Goal: Task Accomplishment & Management: Use online tool/utility

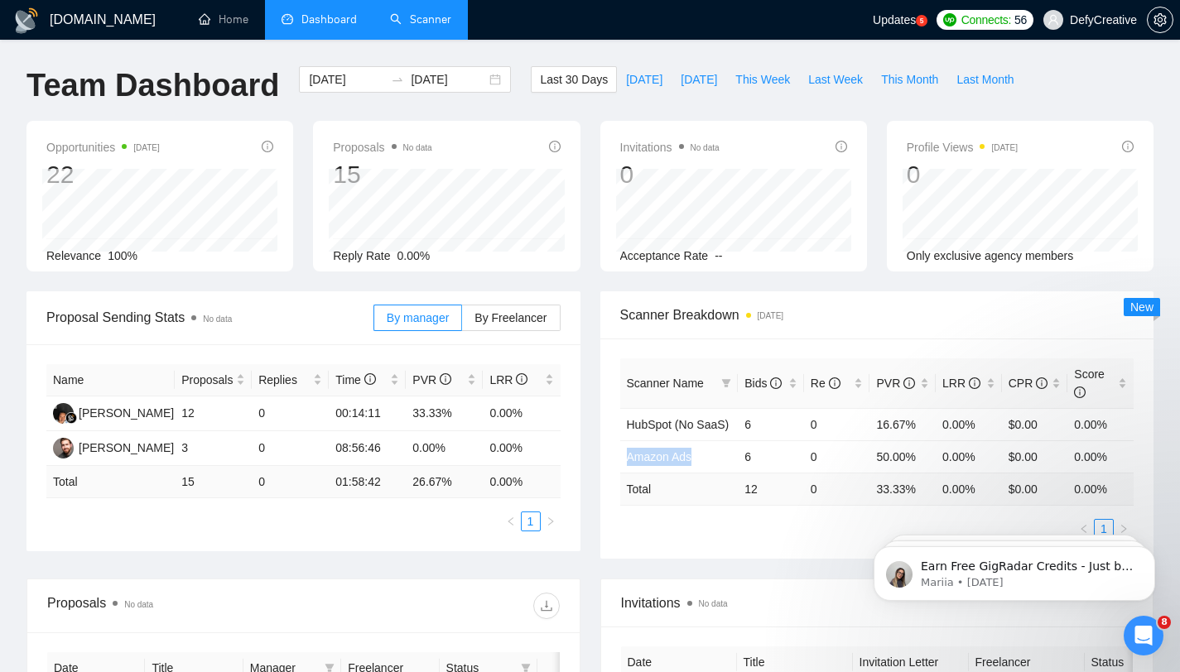
click at [411, 17] on link "Scanner" at bounding box center [420, 19] width 61 height 14
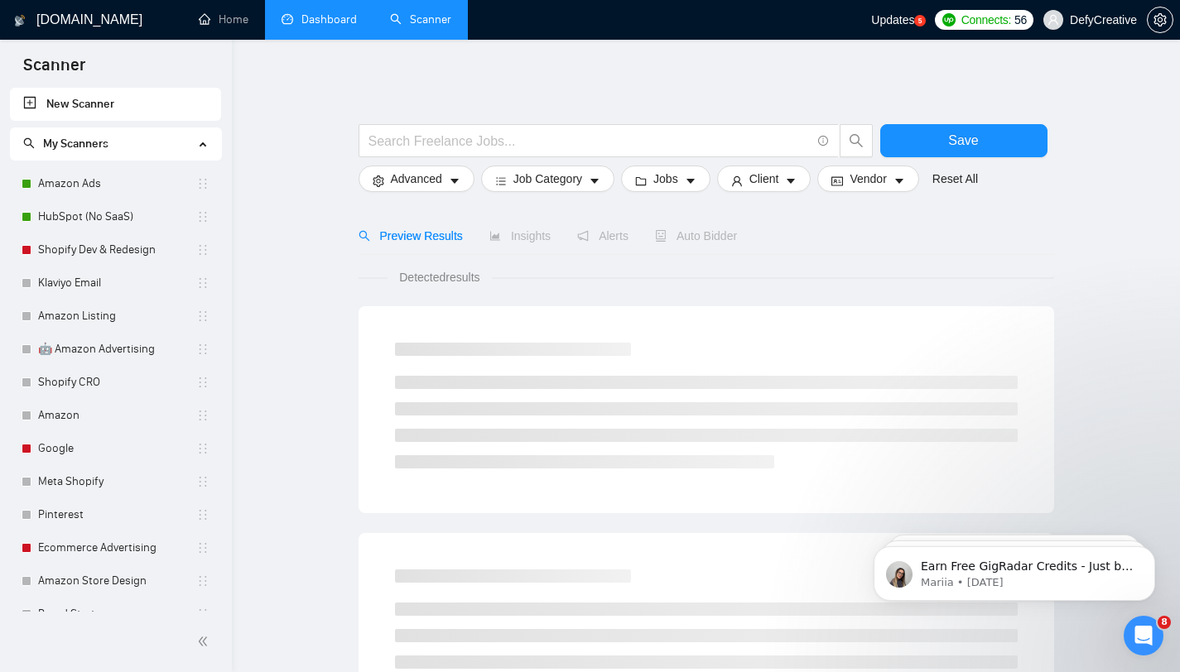
click at [317, 25] on link "Dashboard" at bounding box center [318, 19] width 75 height 14
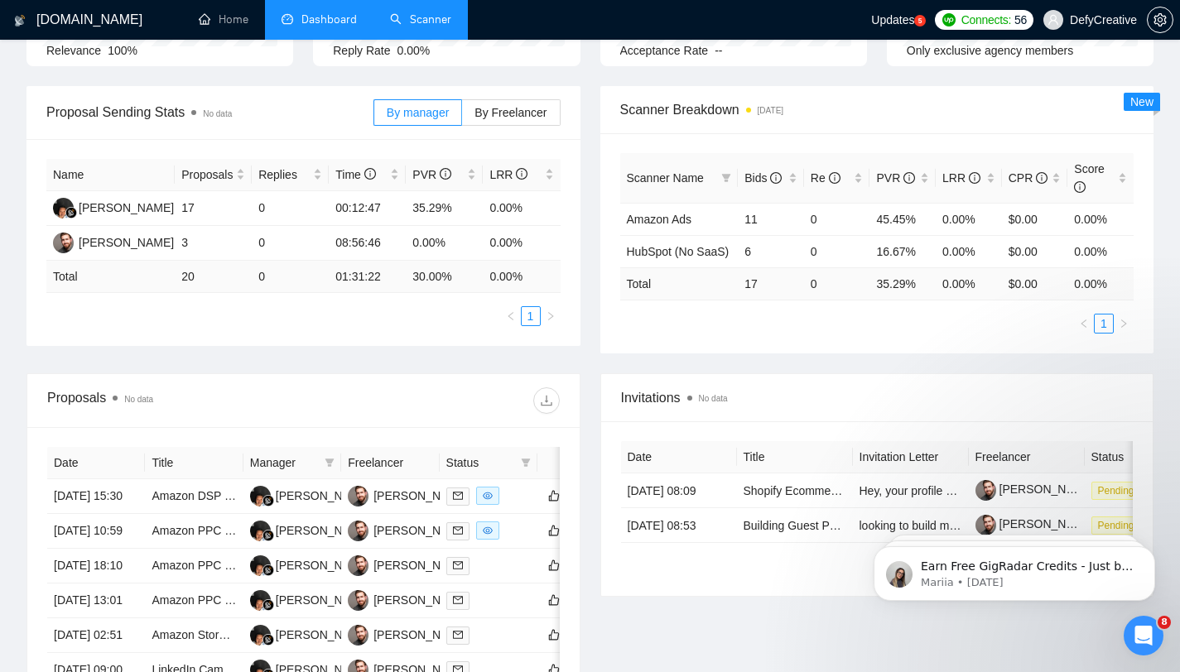
scroll to position [206, 0]
click at [438, 17] on link "Scanner" at bounding box center [420, 19] width 61 height 14
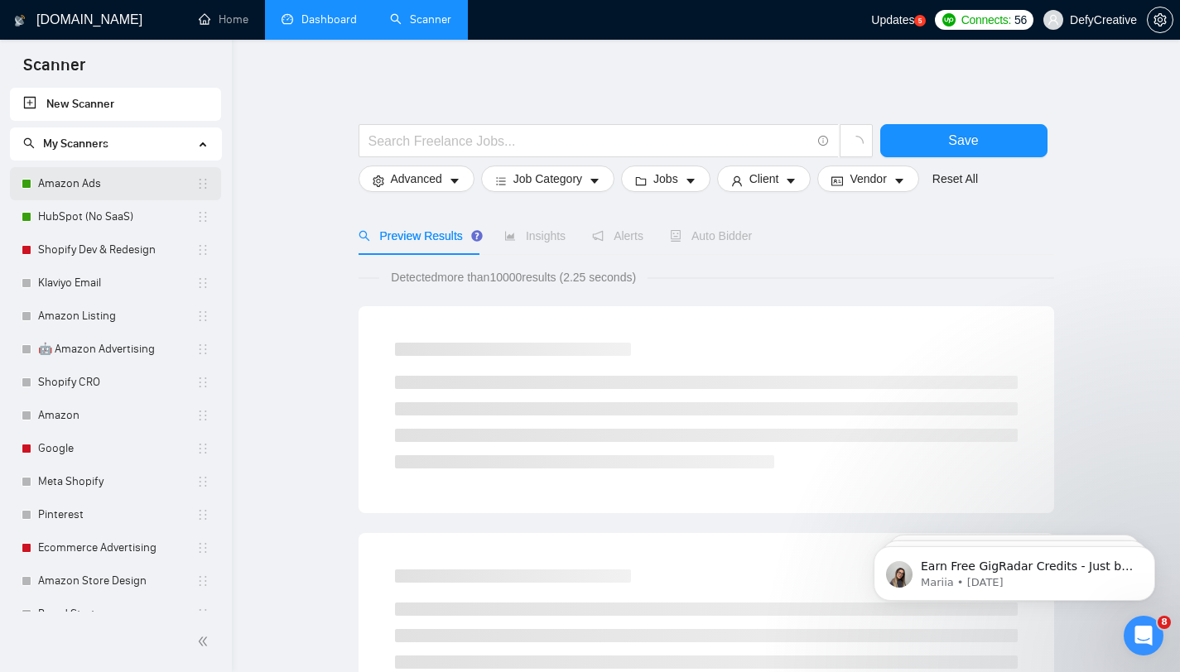
click at [106, 190] on link "Amazon Ads" at bounding box center [117, 183] width 158 height 33
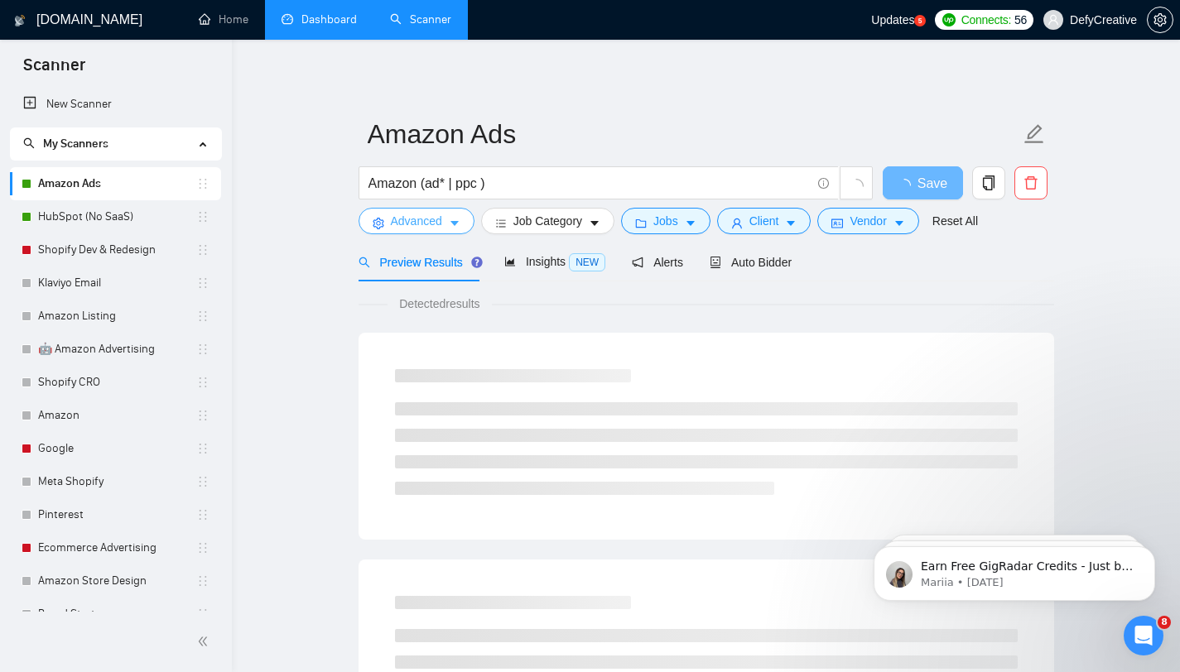
click at [449, 224] on button "Advanced" at bounding box center [416, 221] width 116 height 26
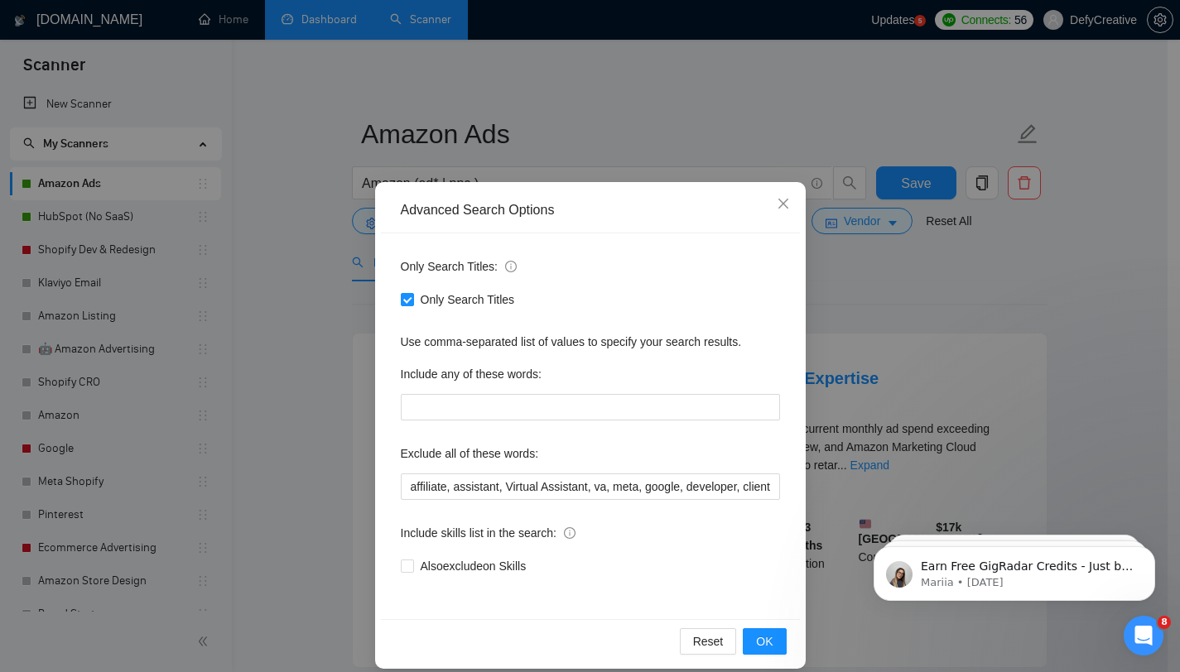
scroll to position [17, 0]
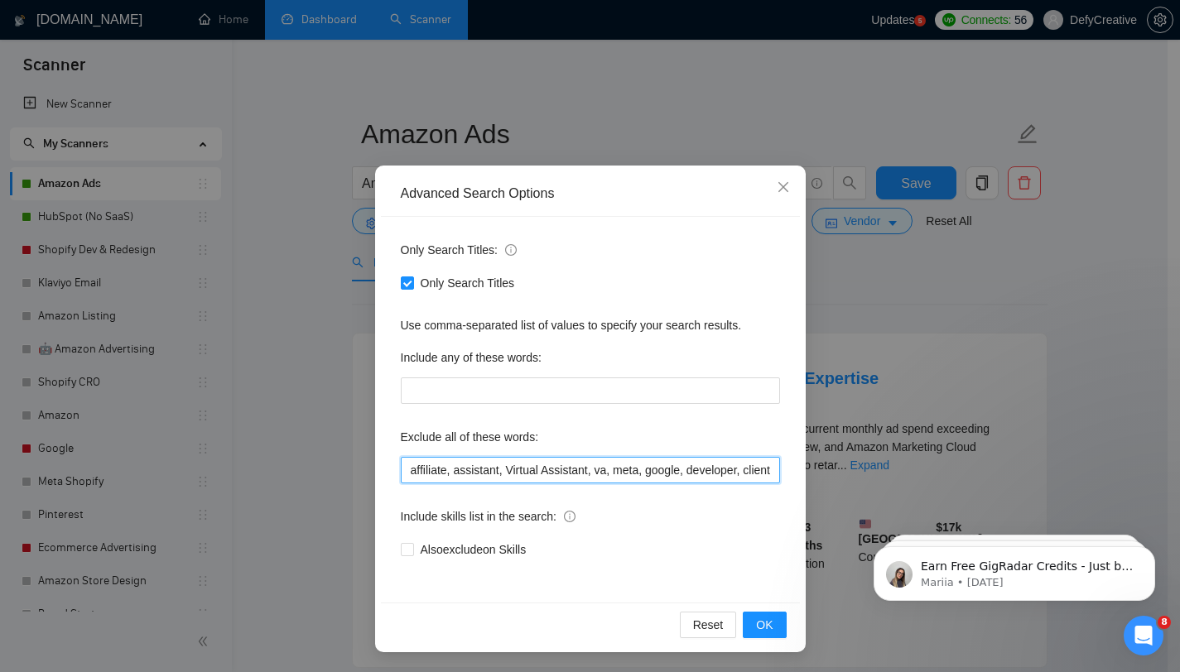
click at [403, 473] on input "affiliate, assistant, Virtual Assistant, va, meta, google, developer, clients, …" at bounding box center [590, 470] width 379 height 26
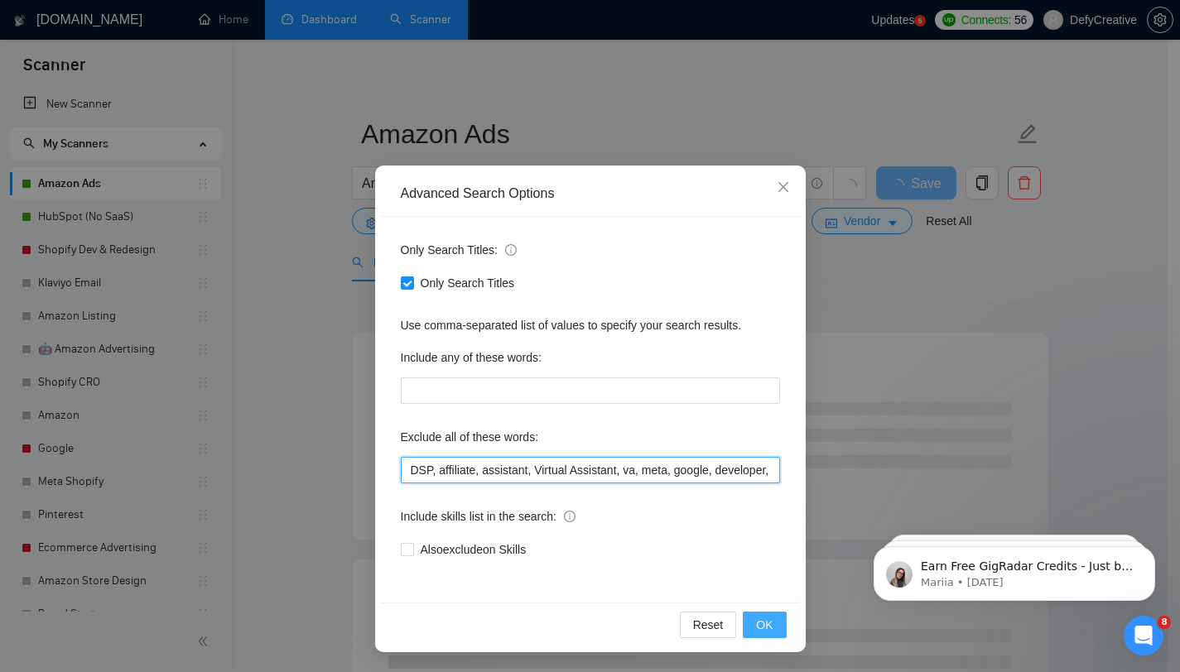
type input "DSP, affiliate, assistant, Virtual Assistant, va, meta, google, developer, clie…"
click at [756, 627] on span "OK" at bounding box center [764, 625] width 17 height 18
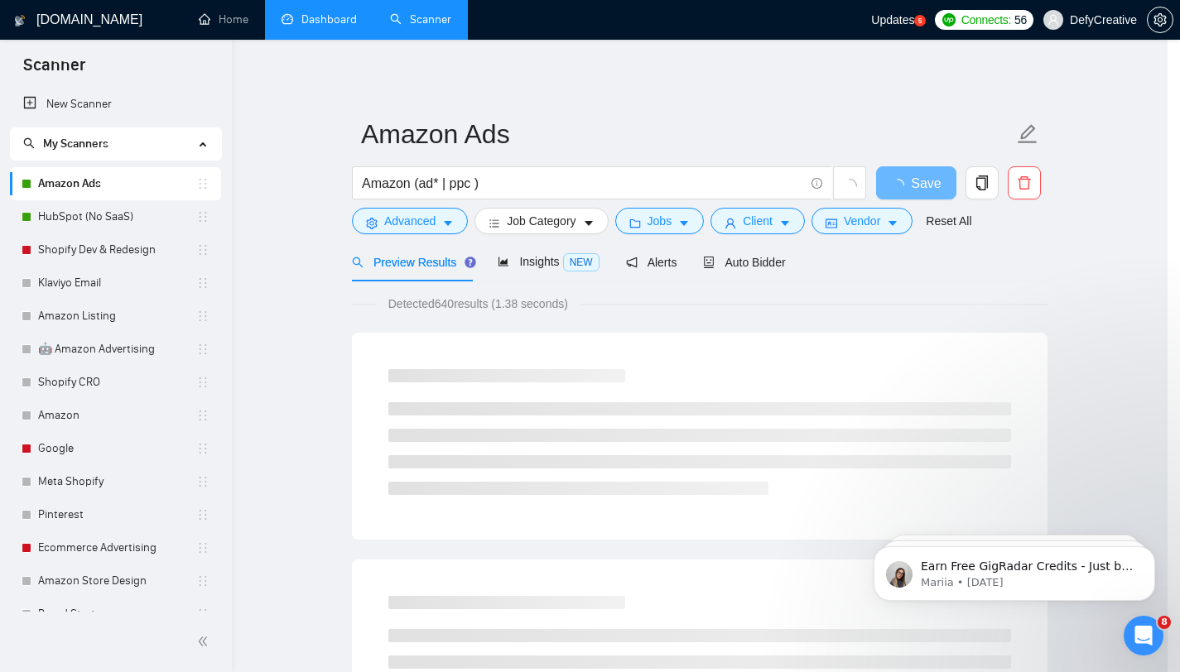
scroll to position [0, 0]
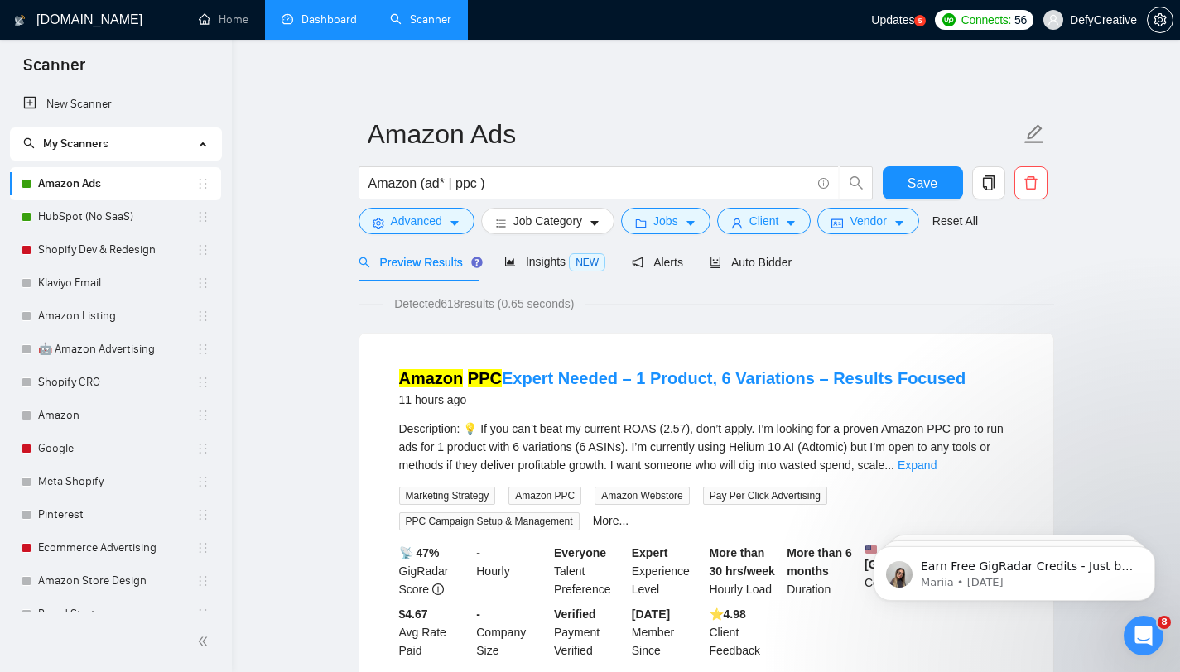
click at [321, 26] on link "Dashboard" at bounding box center [318, 19] width 75 height 14
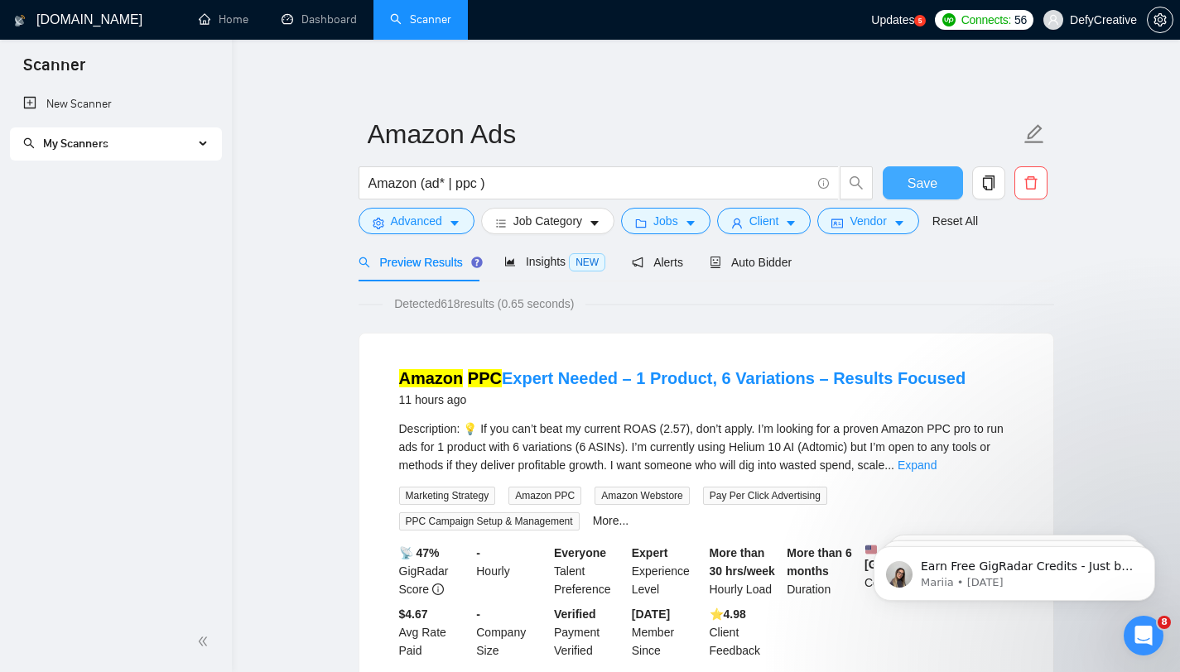
click at [909, 181] on span "Save" at bounding box center [922, 183] width 30 height 21
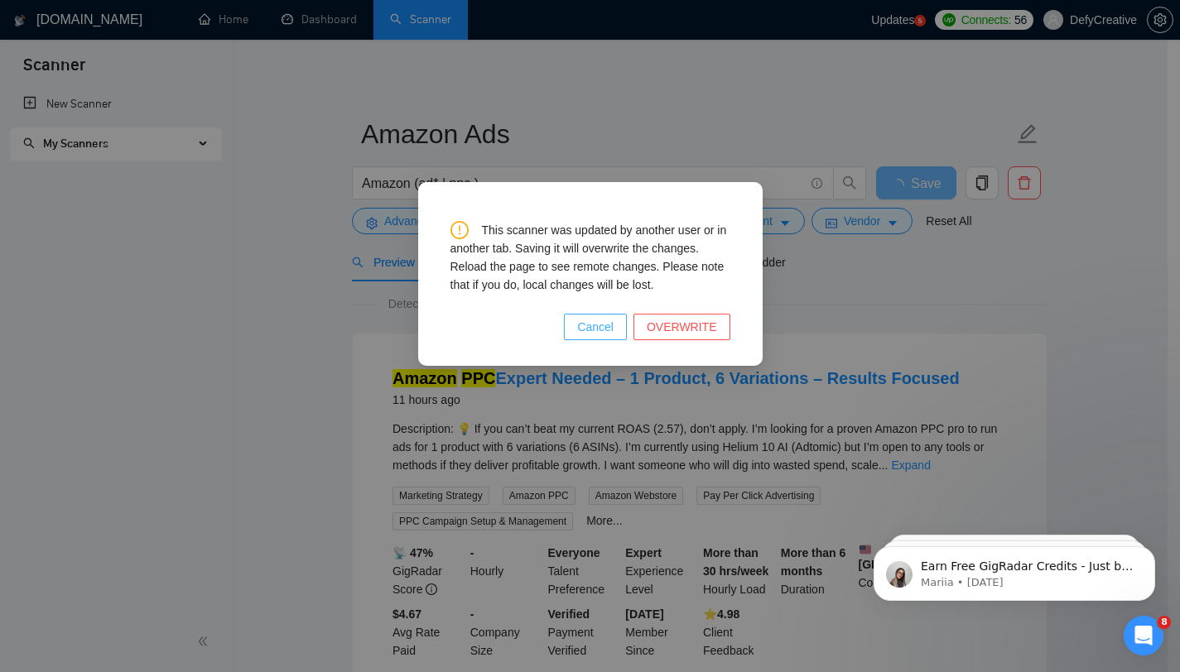
click at [607, 322] on span "Cancel" at bounding box center [595, 327] width 36 height 18
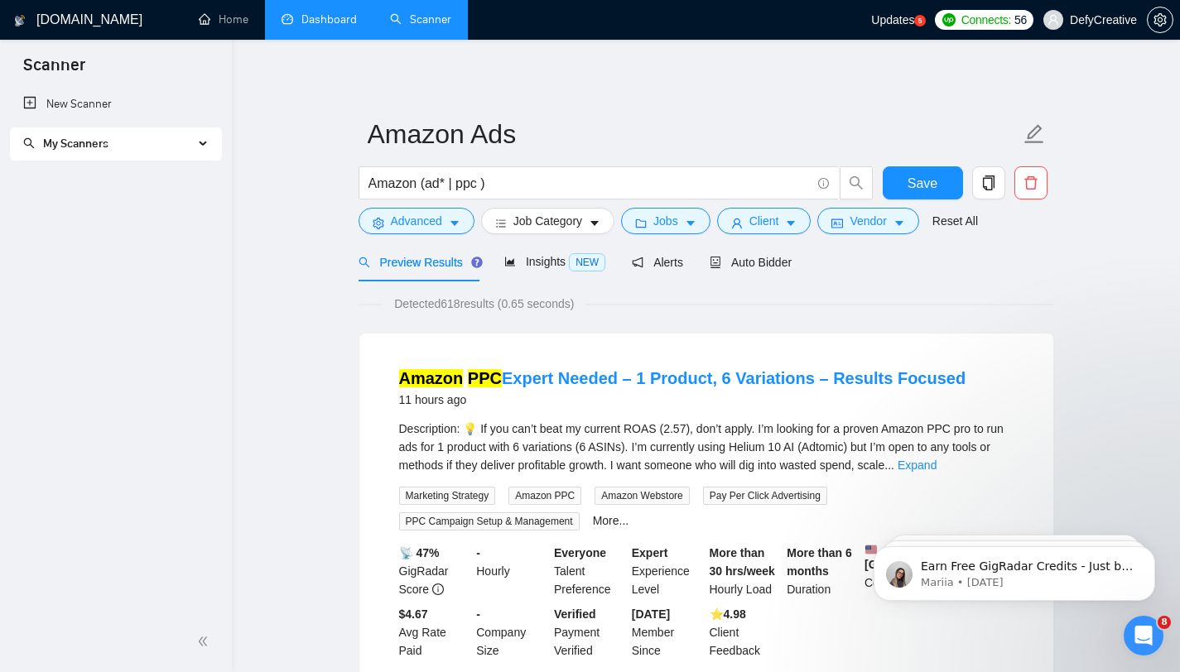
click at [324, 23] on link "Dashboard" at bounding box center [318, 19] width 75 height 14
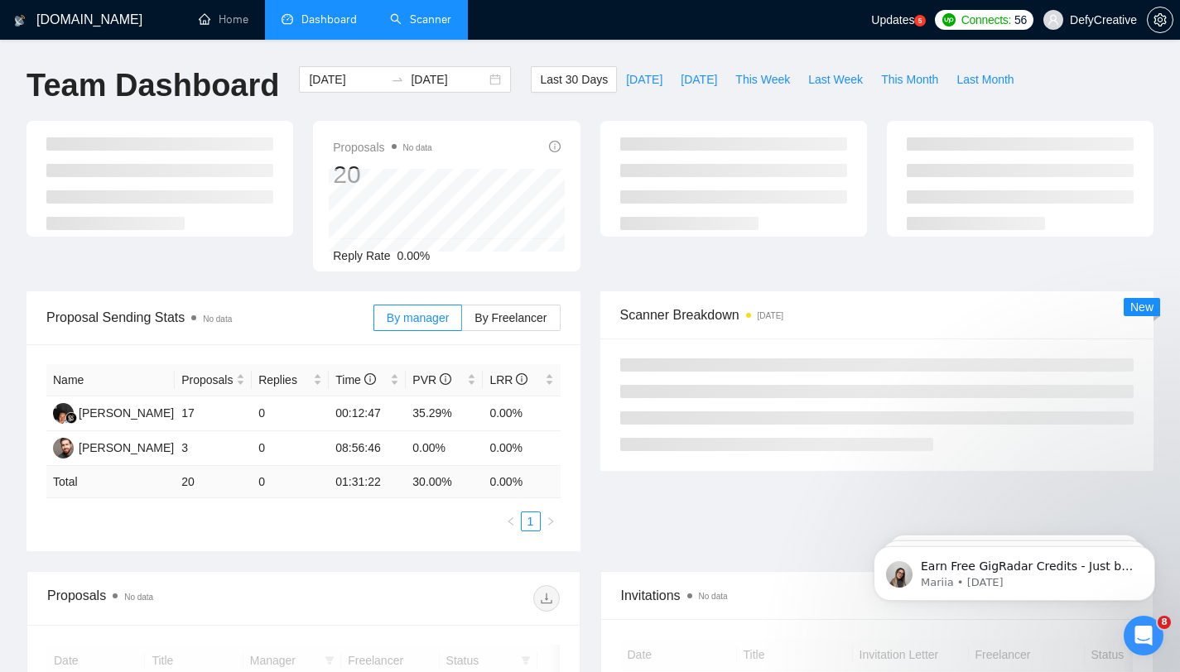
click at [411, 25] on link "Scanner" at bounding box center [420, 19] width 61 height 14
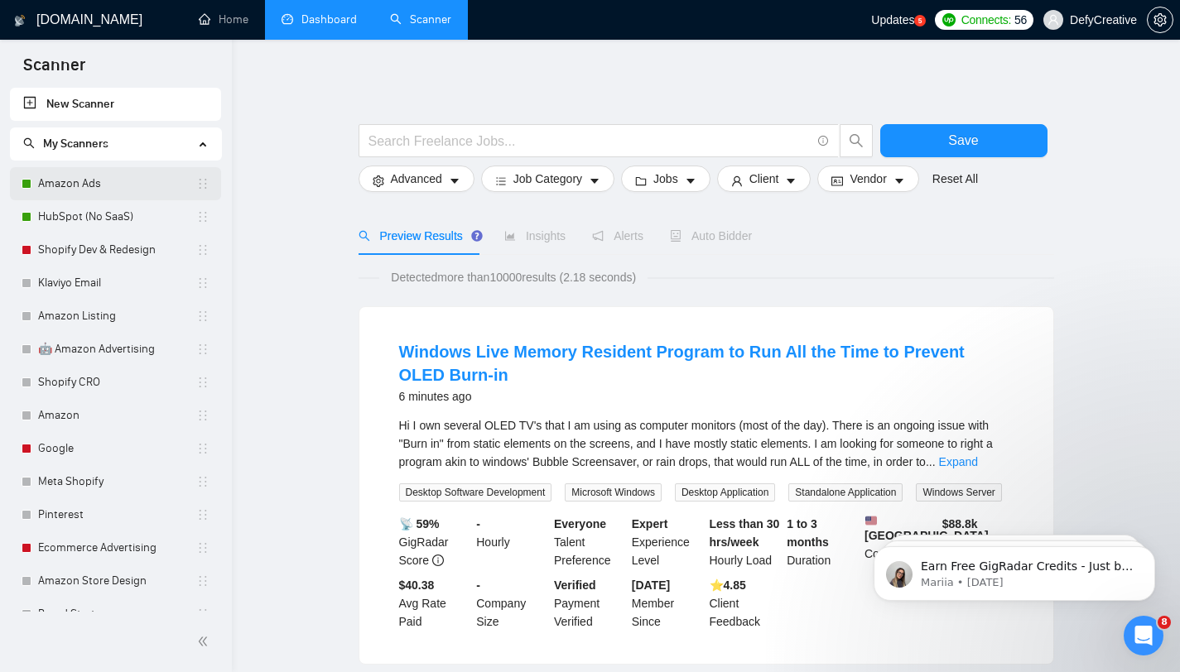
click at [113, 178] on link "Amazon Ads" at bounding box center [117, 183] width 158 height 33
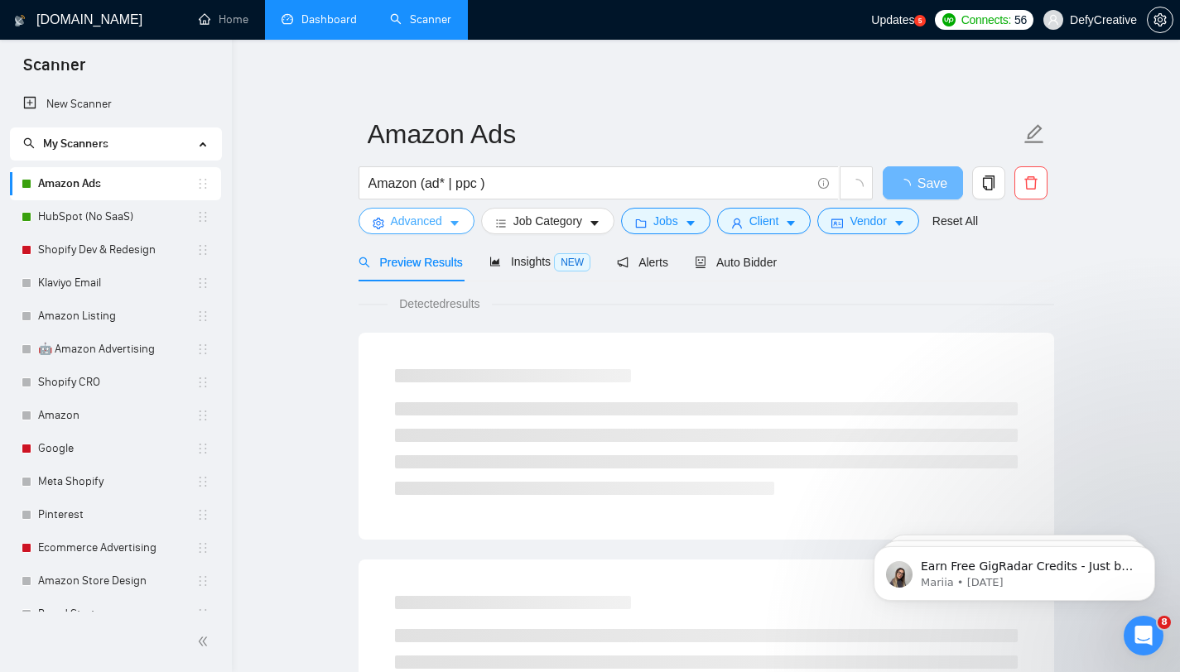
click at [408, 222] on span "Advanced" at bounding box center [416, 221] width 51 height 18
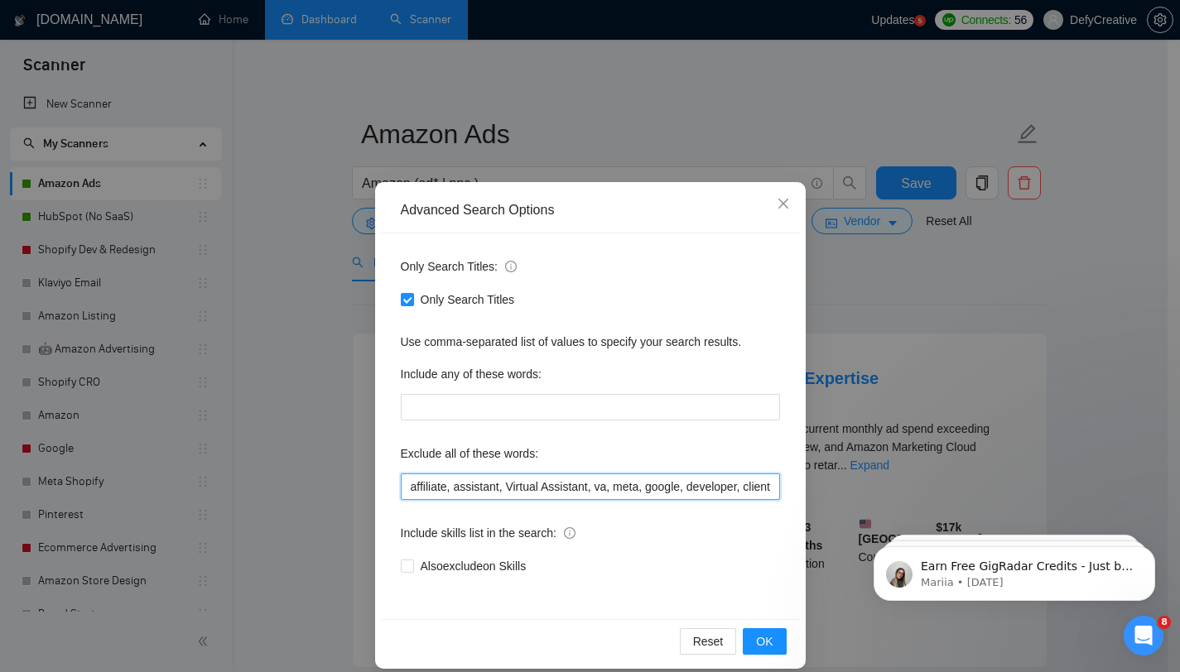
click at [401, 490] on input "affiliate, assistant, Virtual Assistant, va, meta, google, developer, clients, …" at bounding box center [590, 487] width 379 height 26
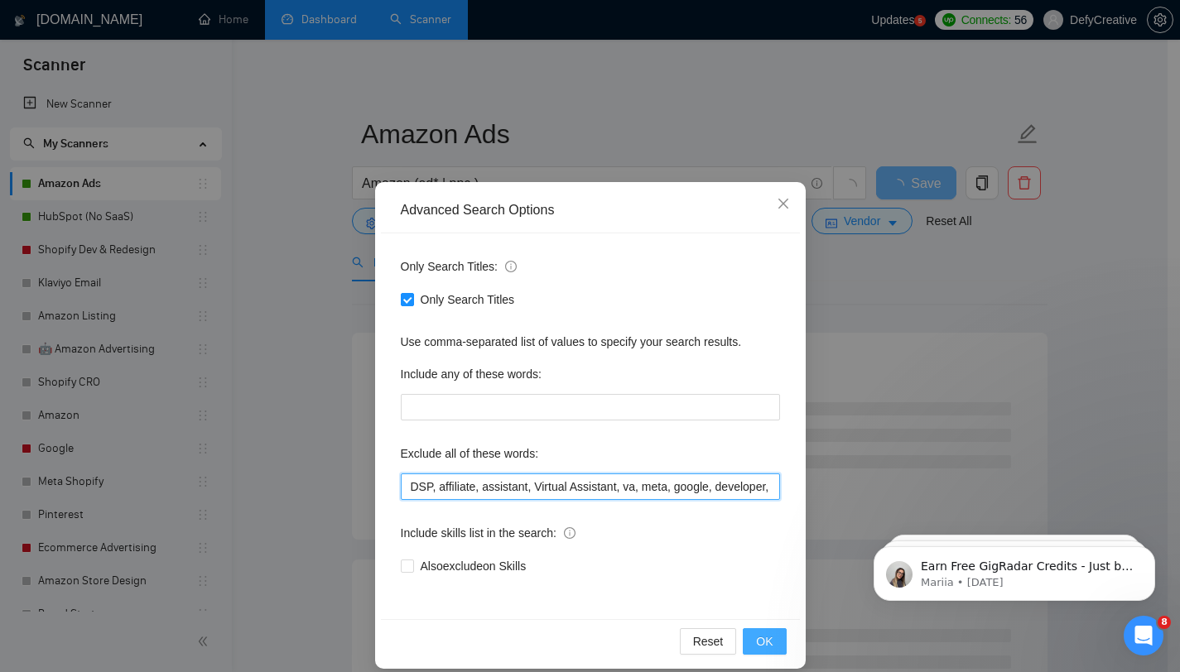
type input "DSP, affiliate, assistant, Virtual Assistant, va, meta, google, developer, clie…"
click at [756, 646] on span "OK" at bounding box center [764, 642] width 17 height 18
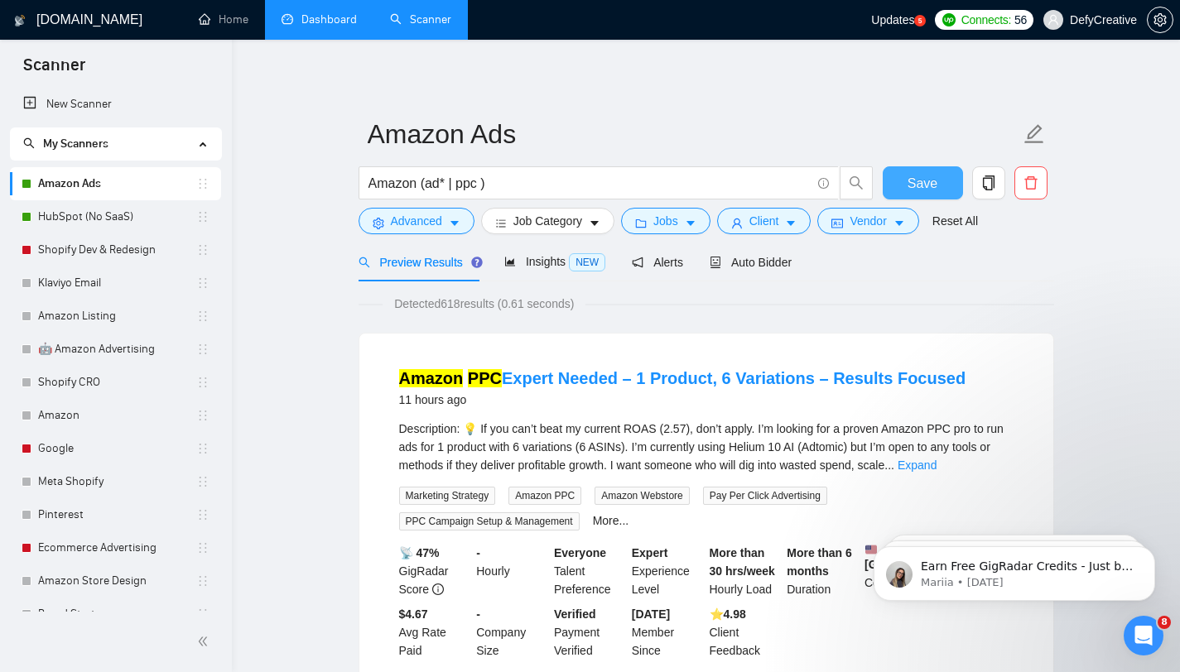
click at [900, 178] on button "Save" at bounding box center [923, 182] width 80 height 33
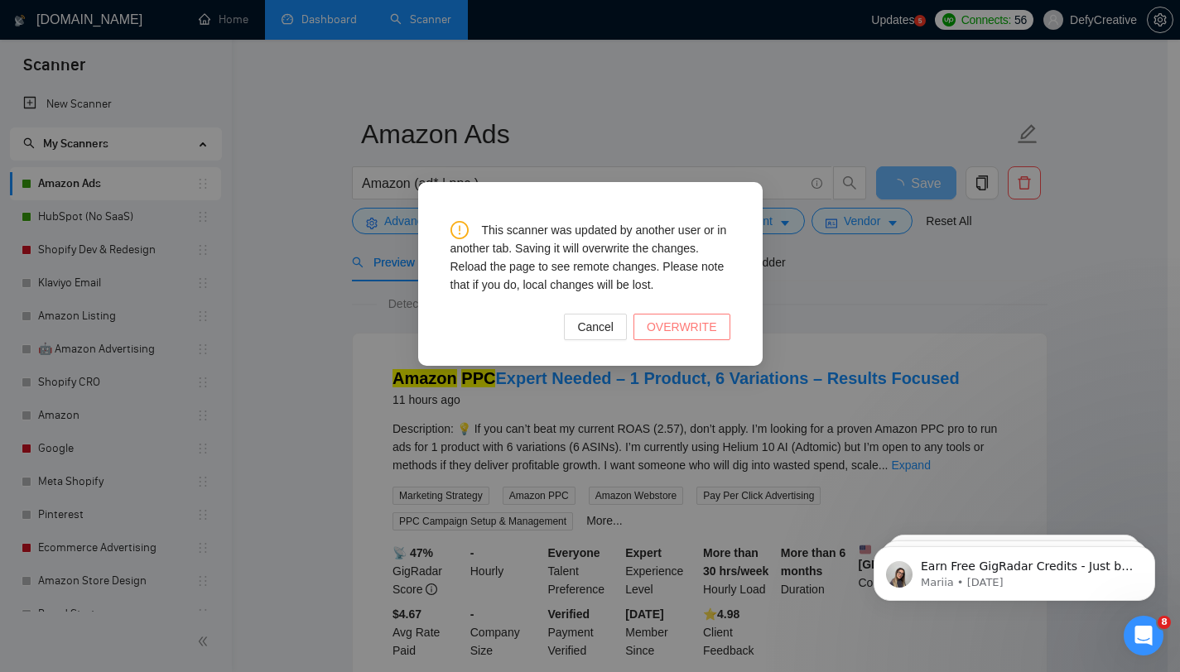
click at [662, 331] on span "OVERWRITE" at bounding box center [682, 327] width 70 height 18
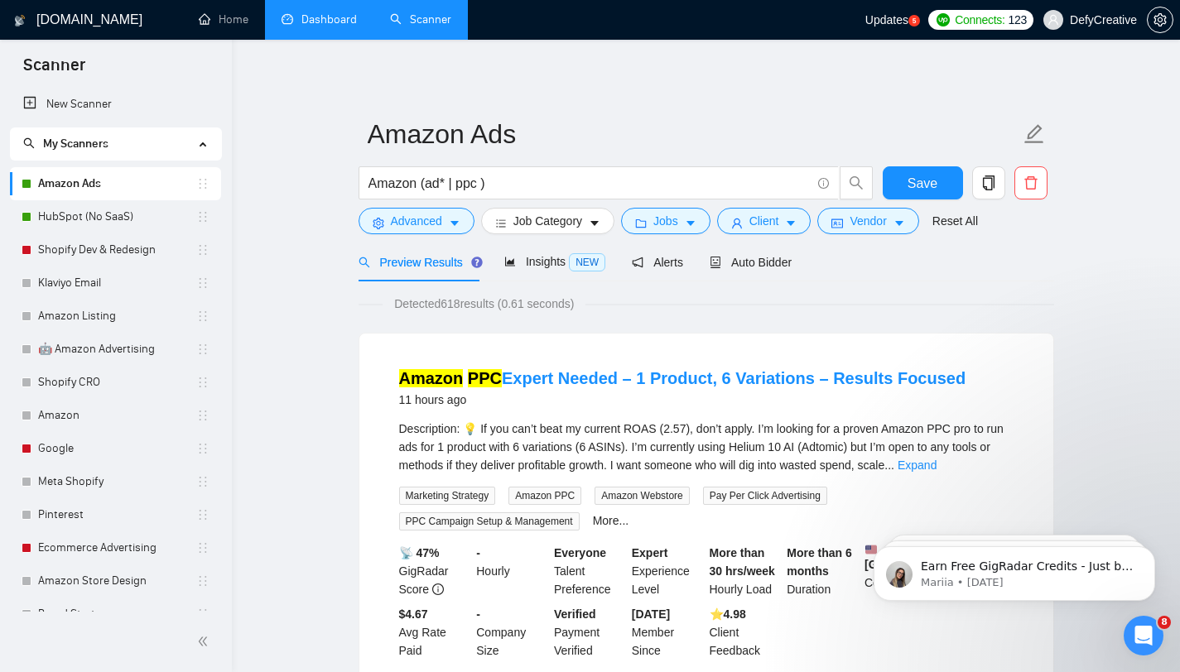
click at [304, 12] on link "Dashboard" at bounding box center [318, 19] width 75 height 14
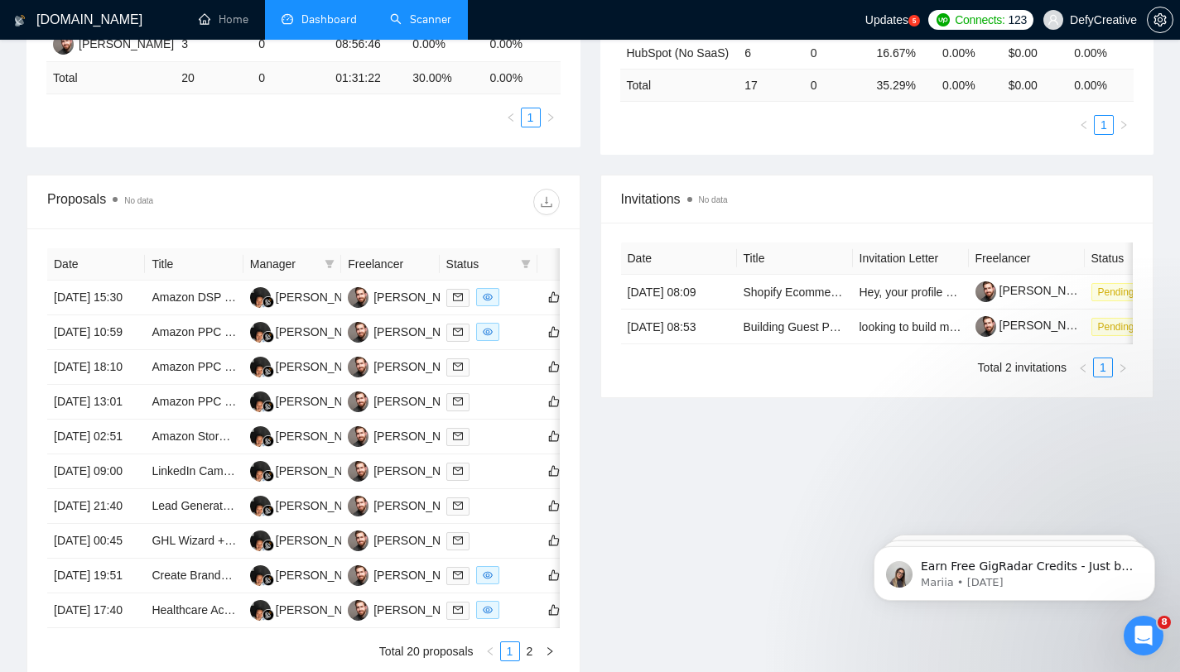
scroll to position [546, 0]
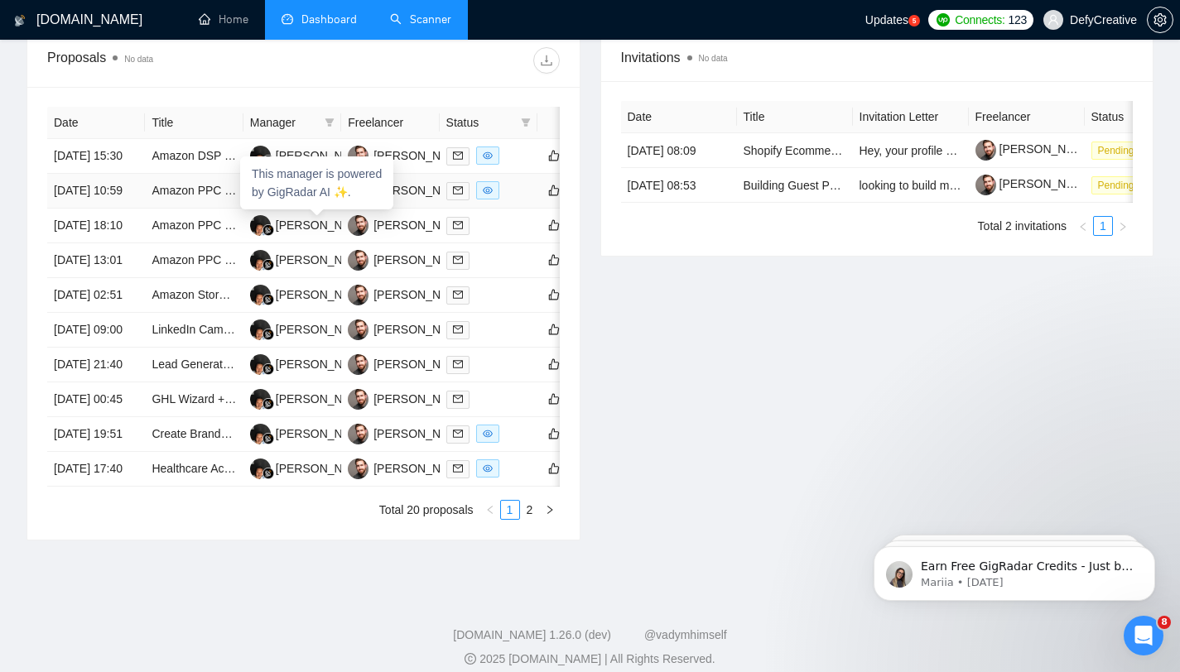
click at [292, 200] on div "[PERSON_NAME] Ketut Ratih" at bounding box center [354, 190] width 156 height 18
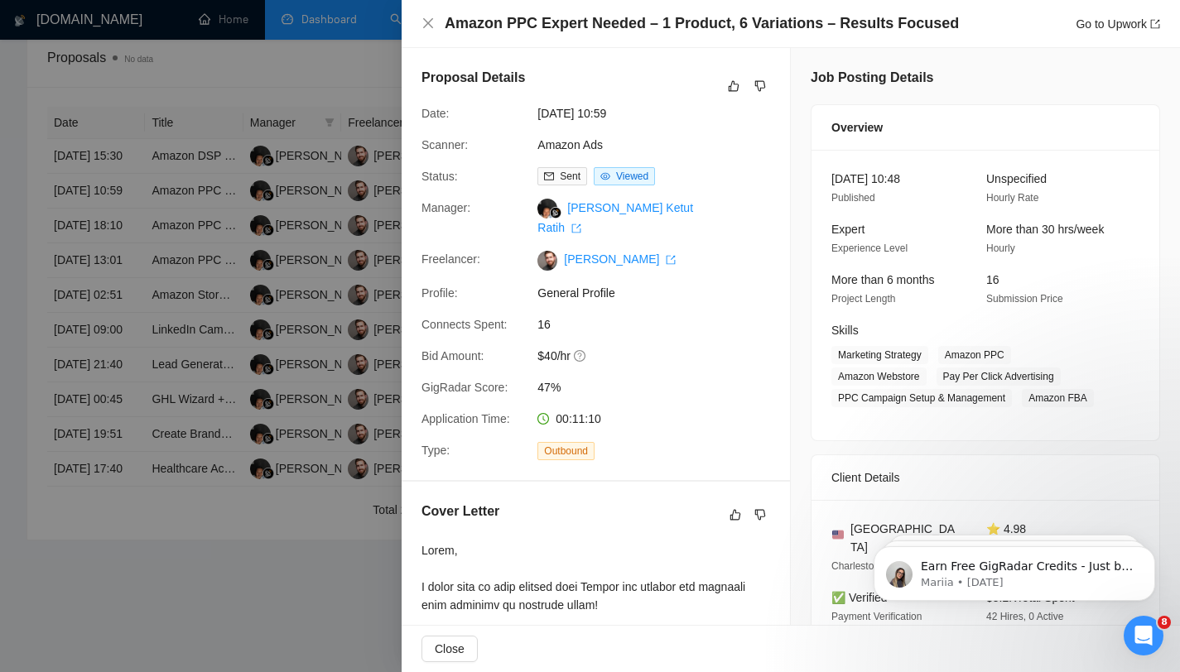
click at [426, 11] on div "Amazon PPC Expert Needed – 1 Product, 6 Variations – Results Focused Go to Upwo…" at bounding box center [791, 24] width 778 height 48
click at [431, 21] on icon "close" at bounding box center [428, 23] width 10 height 10
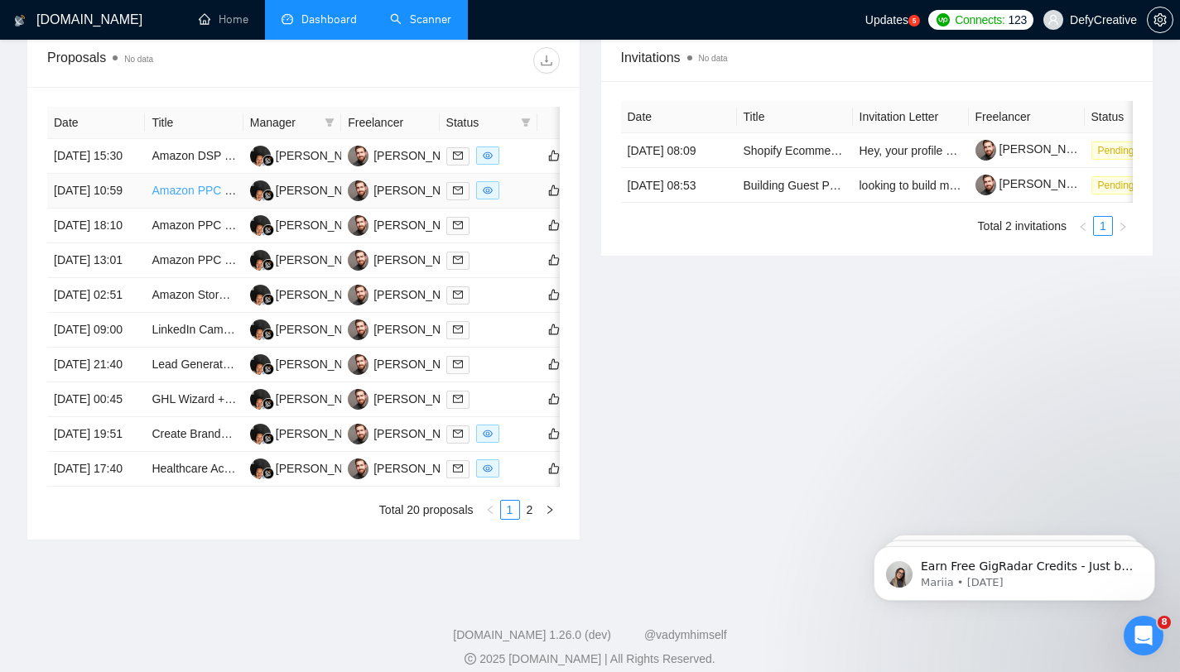
click at [196, 197] on link "Amazon PPC Expert Needed – 1 Product, 6 Variations – Results Focused" at bounding box center [341, 190] width 378 height 13
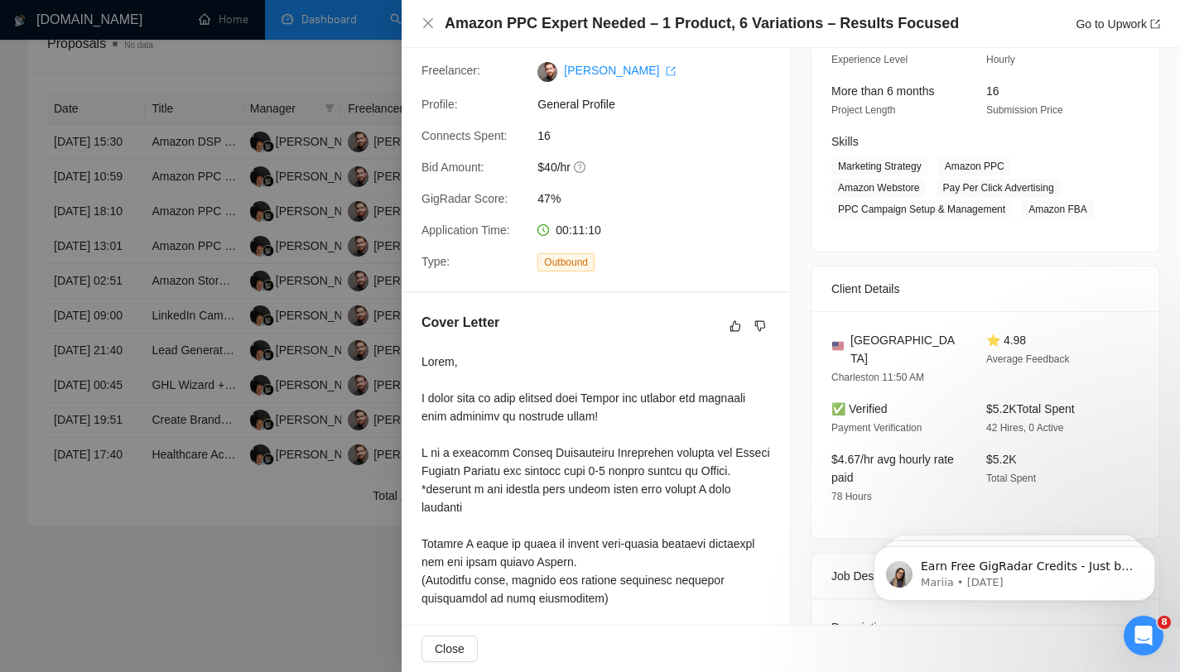
scroll to position [0, 0]
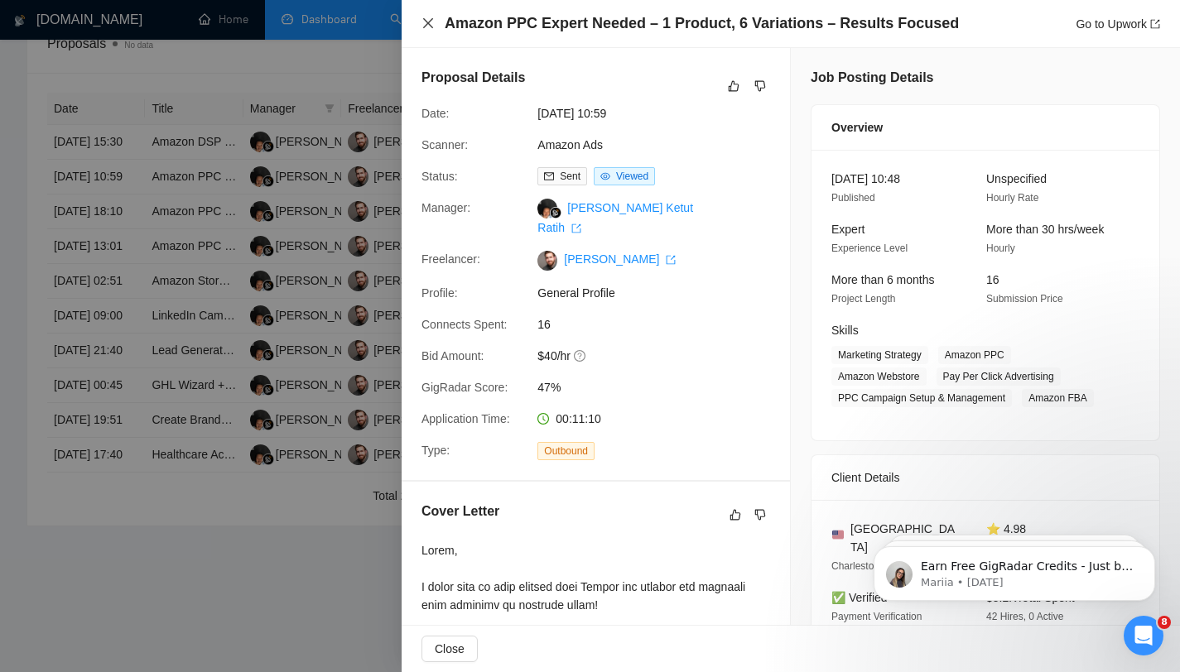
click at [433, 30] on icon "close" at bounding box center [427, 23] width 13 height 13
